Goal: Information Seeking & Learning: Check status

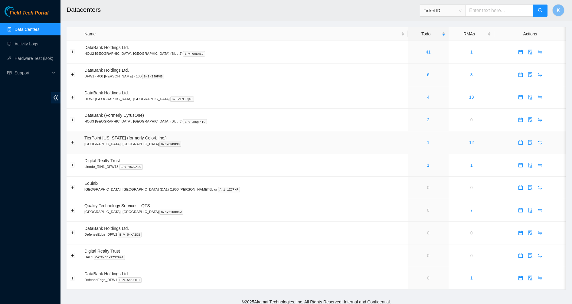
click at [427, 143] on link "1" at bounding box center [428, 142] width 2 height 5
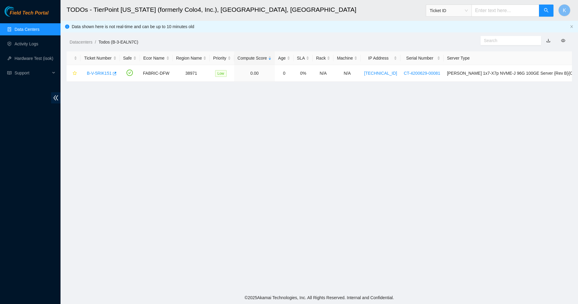
click at [169, 111] on main "TODOs - TierPoint Texas (formerly Colo4, Inc.), Dallas, TX Ticket ID K Data sho…" at bounding box center [319, 145] width 517 height 291
click at [97, 76] on div "B-V-5RIK151" at bounding box center [100, 73] width 33 height 10
click at [99, 74] on link "B-V-5RIK151" at bounding box center [99, 73] width 25 height 5
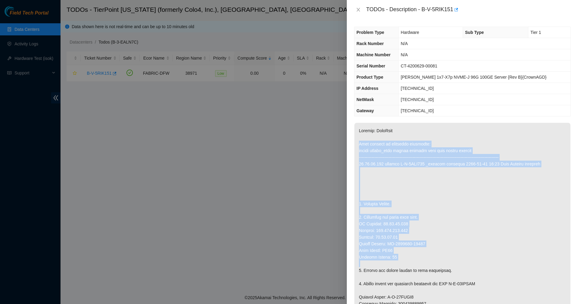
drag, startPoint x: 409, startPoint y: 136, endPoint x: 439, endPoint y: 264, distance: 131.1
click at [439, 264] on p at bounding box center [462, 297] width 216 height 349
click at [438, 264] on p at bounding box center [462, 297] width 216 height 349
click at [385, 197] on p at bounding box center [462, 297] width 216 height 349
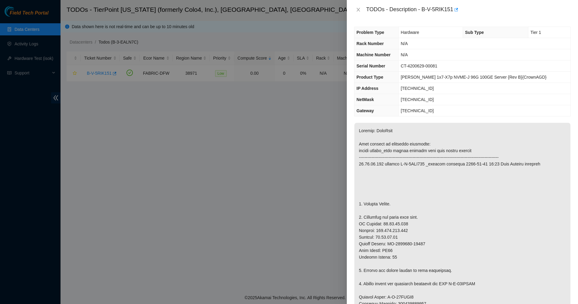
drag, startPoint x: 379, startPoint y: 118, endPoint x: 379, endPoint y: 109, distance: 9.4
click at [379, 118] on div "Problem Type Hardware Sub Type Tier 1 Rack Number N/A Machine Number N/A Serial…" at bounding box center [462, 161] width 231 height 285
click at [358, 8] on icon "close" at bounding box center [358, 9] width 5 height 5
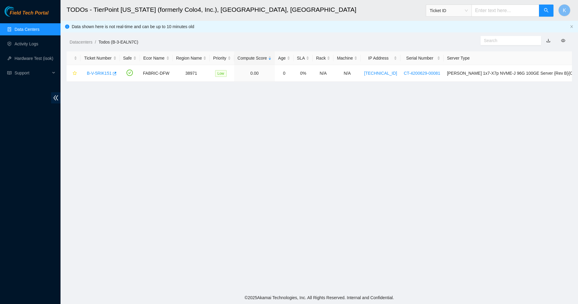
click at [28, 27] on link "Data Centers" at bounding box center [27, 29] width 25 height 5
